Goal: Transaction & Acquisition: Purchase product/service

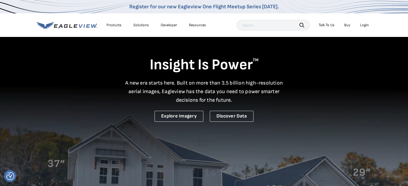
click at [366, 24] on div "Login" at bounding box center [364, 25] width 9 height 5
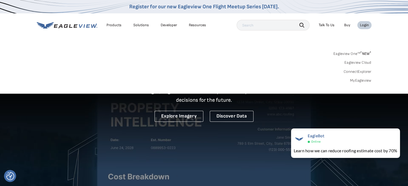
click at [360, 81] on link "MyEagleview" at bounding box center [360, 80] width 21 height 5
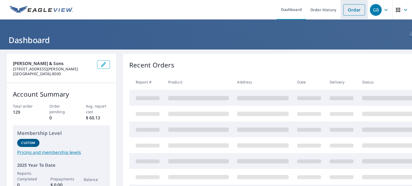
click at [351, 11] on link "Order" at bounding box center [354, 9] width 22 height 11
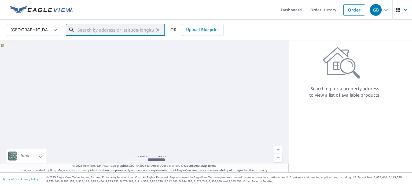
click at [107, 30] on input "text" at bounding box center [116, 30] width 76 height 15
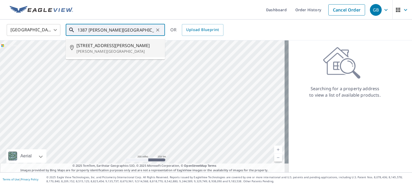
click at [85, 48] on span "1387 Cooper Mtn Rd" at bounding box center [118, 45] width 84 height 6
type input "1387 Cooper Mtn Rd James Creek, PA 16657"
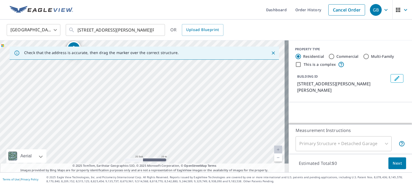
drag, startPoint x: 98, startPoint y: 109, endPoint x: 295, endPoint y: 98, distance: 197.5
click at [295, 98] on div "Check that the address is accurate, then drag the marker over the correct struc…" at bounding box center [206, 107] width 412 height 132
click at [212, 106] on div "1387 Cooper Mtn Rd James Creek, PA 16657" at bounding box center [144, 107] width 289 height 132
drag, startPoint x: 63, startPoint y: 107, endPoint x: 170, endPoint y: 127, distance: 108.7
click at [170, 127] on div "1387 Cooper Mtn Rd James Creek, PA 16657" at bounding box center [144, 107] width 289 height 132
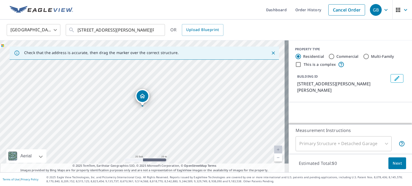
drag, startPoint x: 116, startPoint y: 83, endPoint x: 128, endPoint y: 106, distance: 25.6
click at [128, 106] on div "1387 Cooper Mtn Rd James Creek, PA 16657" at bounding box center [144, 107] width 289 height 132
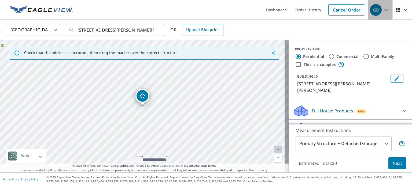
click at [371, 10] on div "GB" at bounding box center [376, 10] width 12 height 12
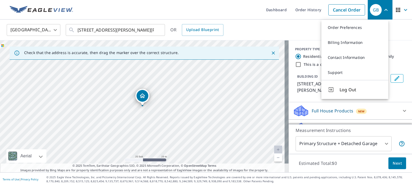
click at [352, 88] on span "Log Out" at bounding box center [361, 90] width 42 height 6
